Goal: Check status: Check status

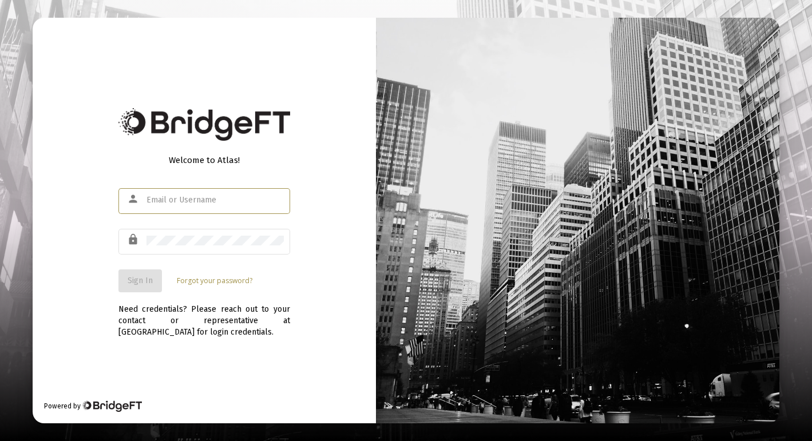
click at [324, 106] on div "Welcome to Atlas! person lock Sign In Forgot your password? Need credentials? P…" at bounding box center [204, 221] width 343 height 406
click at [228, 202] on input "text" at bounding box center [214, 200] width 137 height 9
type input "[EMAIL_ADDRESS][DOMAIN_NAME]"
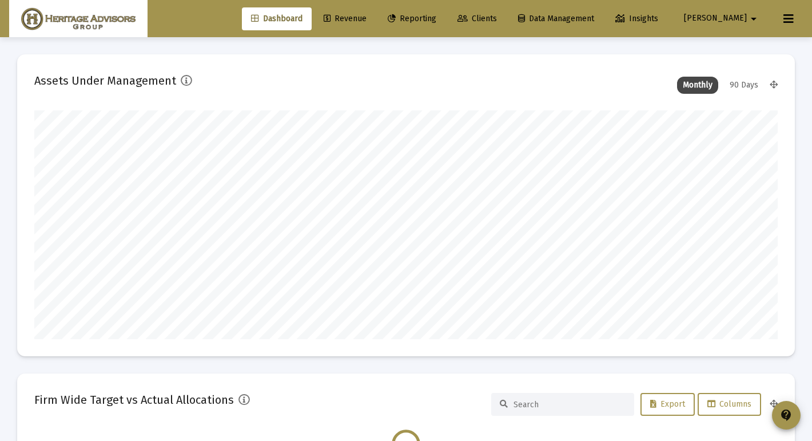
scroll to position [229, 744]
click at [436, 15] on span "Reporting" at bounding box center [412, 19] width 49 height 10
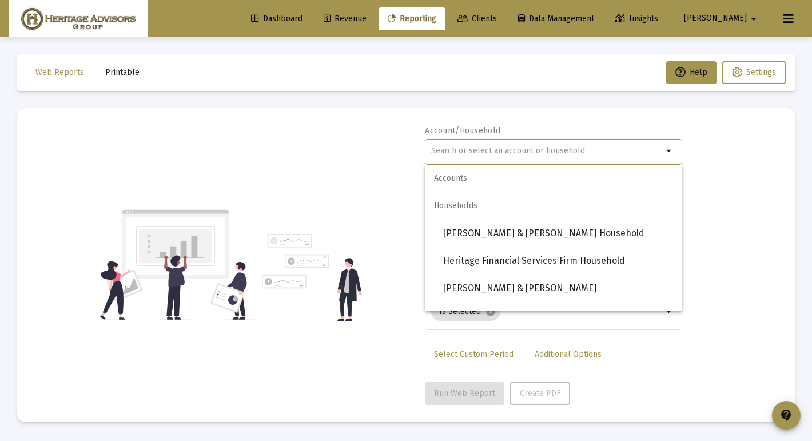
click at [589, 151] on input "text" at bounding box center [547, 150] width 232 height 9
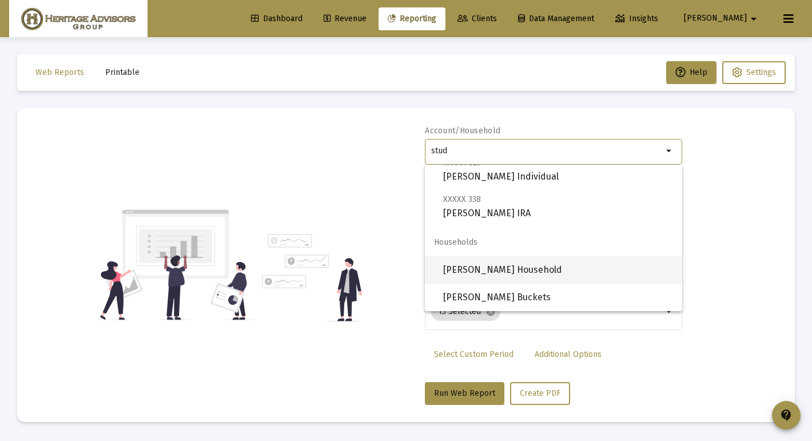
scroll to position [146, 0]
click at [541, 272] on span "[PERSON_NAME] Household" at bounding box center [558, 269] width 230 height 27
type input "[PERSON_NAME] Household"
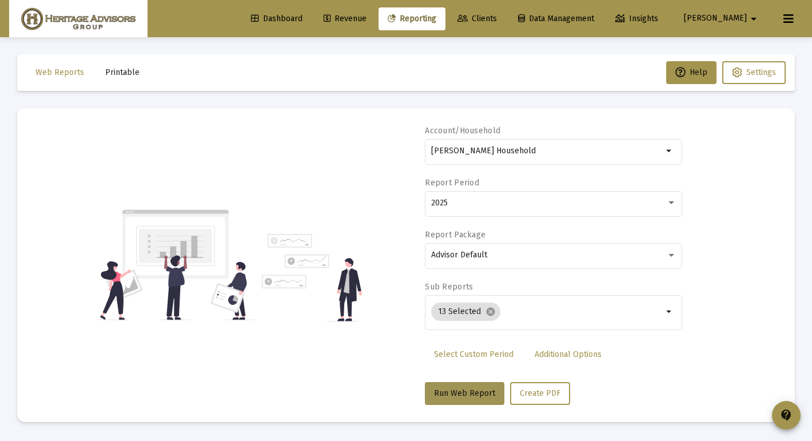
click at [477, 388] on span "Run Web Report" at bounding box center [464, 393] width 61 height 10
select select "View all"
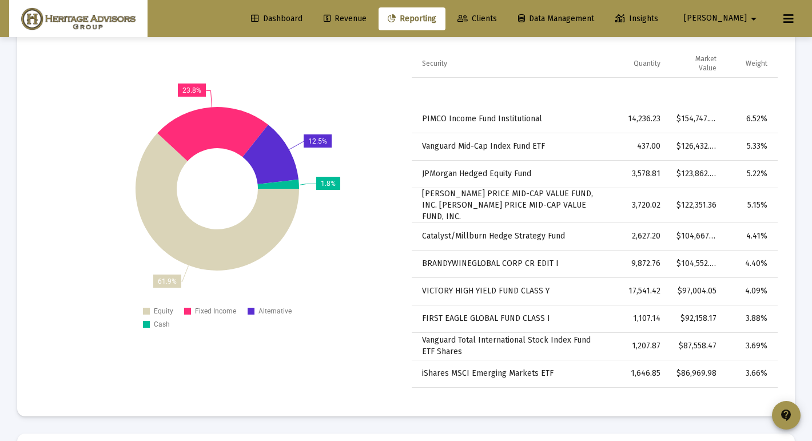
scroll to position [3254, 0]
